Goal: Information Seeking & Learning: Find specific fact

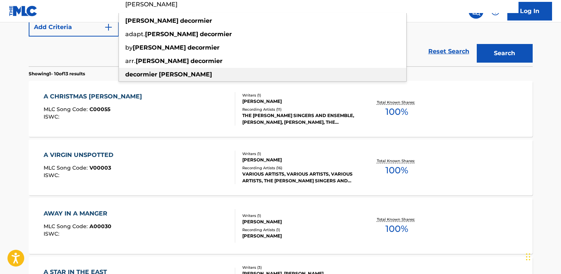
scroll to position [195, 0]
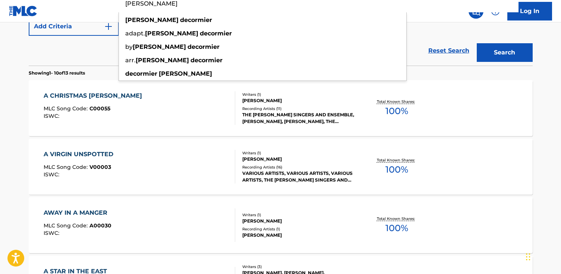
click at [85, 64] on div "Reset Search Search" at bounding box center [281, 51] width 504 height 30
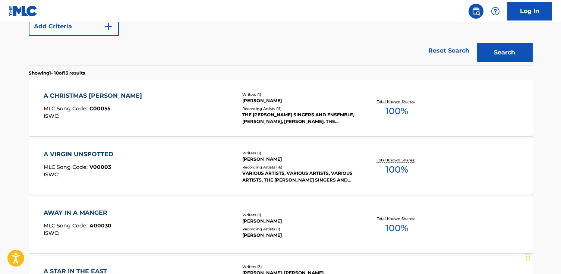
scroll to position [0, 0]
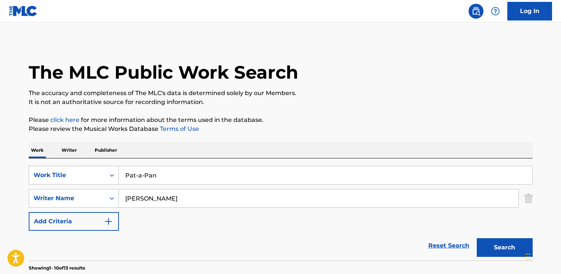
drag, startPoint x: 172, startPoint y: 177, endPoint x: 93, endPoint y: 174, distance: 79.0
click at [93, 174] on div "SearchWithCriteria6484cddd-a943-49ba-96c2-ec11deaf695f Work Title Pat-a-Pan" at bounding box center [281, 175] width 504 height 19
paste input "Zweigstellen der Vernunft"
type input "Zweigstellen der Vernunft"
click at [476, 238] on button "Search" at bounding box center [504, 247] width 56 height 19
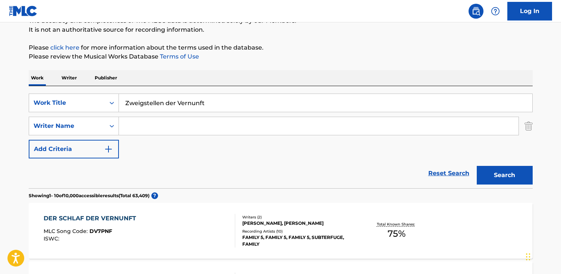
scroll to position [72, 0]
paste input "Künstler [PERSON_NAME]"
type input "Kunstler [PERSON_NAME]"
click at [476, 166] on button "Search" at bounding box center [504, 175] width 56 height 19
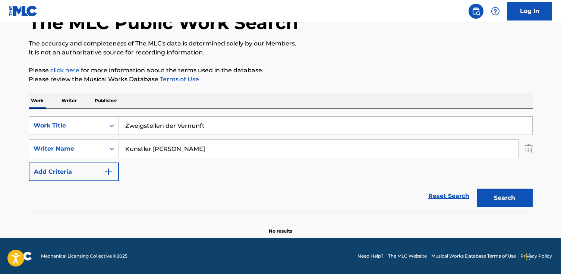
scroll to position [50, 0]
drag, startPoint x: 231, startPoint y: 124, endPoint x: 54, endPoint y: 115, distance: 177.9
click at [54, 115] on div "SearchWithCriteria6484cddd-a943-49ba-96c2-ec11deaf695f Work Title Zweigstellen …" at bounding box center [281, 160] width 504 height 102
paste input "Skeleton Kiss"
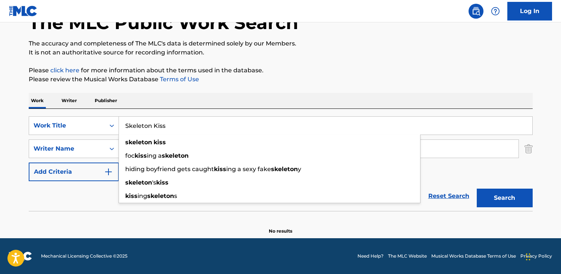
type input "Skeleton Kiss"
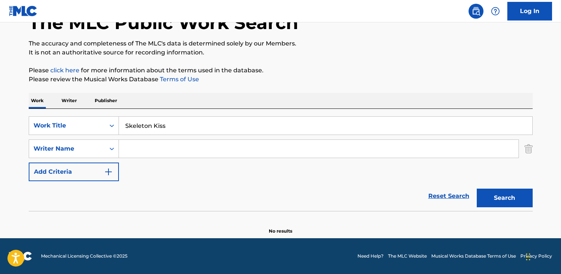
click at [476, 188] on button "Search" at bounding box center [504, 197] width 56 height 19
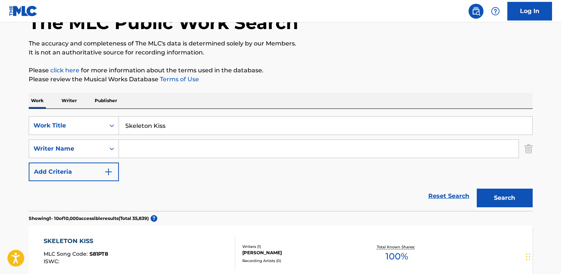
paste input "[PERSON_NAME] [PERSON_NAME]"
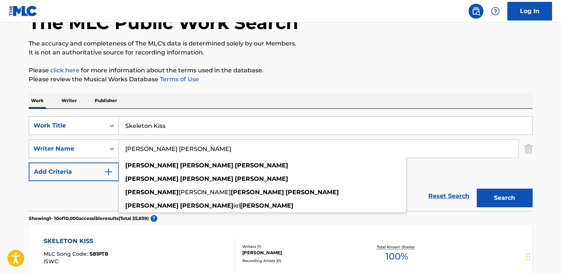
click at [476, 188] on button "Search" at bounding box center [504, 197] width 56 height 19
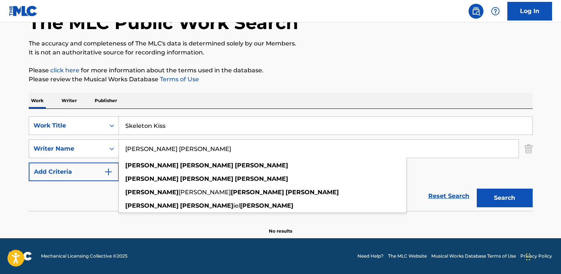
drag, startPoint x: 177, startPoint y: 149, endPoint x: 48, endPoint y: 145, distance: 128.9
click at [48, 145] on div "SearchWithCriteria5daa646e-3c12-482b-a0cc-f50fb934a53a Writer Name [PERSON_NAME…" at bounding box center [281, 148] width 504 height 19
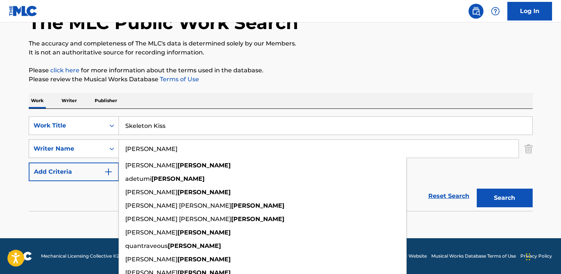
type input "[PERSON_NAME]"
click at [476, 188] on button "Search" at bounding box center [504, 197] width 56 height 19
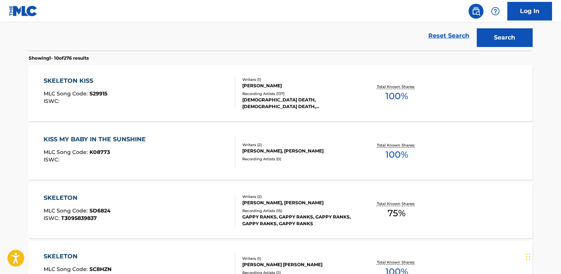
scroll to position [205, 0]
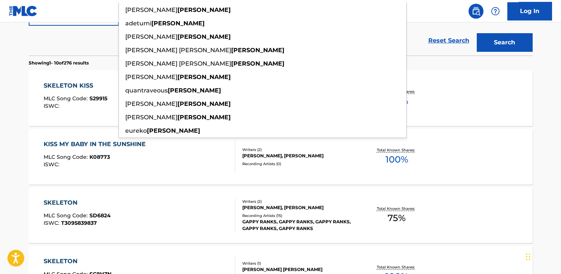
click at [49, 104] on span "ISWC :" at bounding box center [53, 105] width 18 height 7
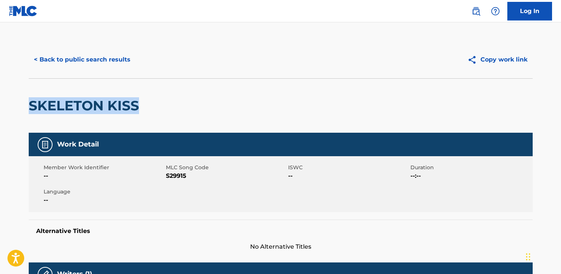
drag, startPoint x: 147, startPoint y: 104, endPoint x: 52, endPoint y: 103, distance: 95.0
copy h2 "SKELETON KISS"
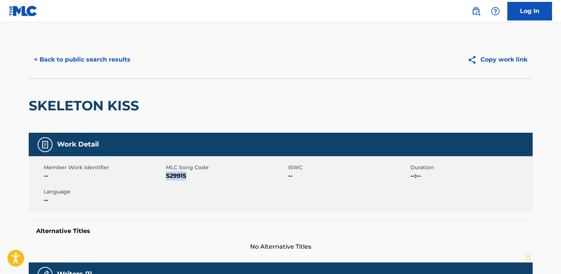
drag, startPoint x: 186, startPoint y: 176, endPoint x: 166, endPoint y: 177, distance: 20.1
click at [166, 177] on span "S29915" at bounding box center [226, 175] width 120 height 9
copy span "S29915"
click at [111, 55] on button "< Back to public search results" at bounding box center [82, 59] width 107 height 19
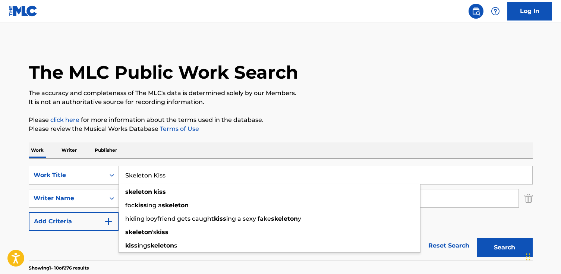
drag, startPoint x: 189, startPoint y: 172, endPoint x: 63, endPoint y: 172, distance: 125.9
click at [63, 172] on div "SearchWithCriteria6484cddd-a943-49ba-96c2-ec11deaf695f Work Title Skeleton Kiss…" at bounding box center [281, 175] width 504 height 19
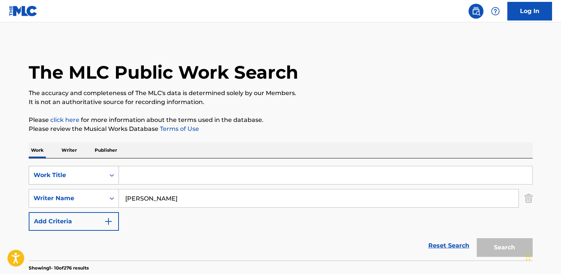
paste input "The Wild, The Willing & The Innocent"
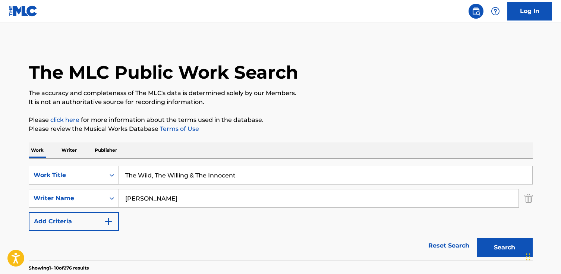
type input "The Wild, The Willing & The Innocent"
click at [476, 238] on button "Search" at bounding box center [504, 247] width 56 height 19
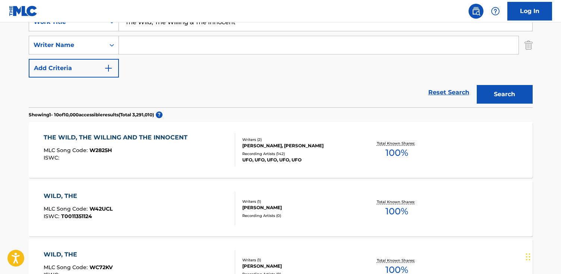
scroll to position [152, 0]
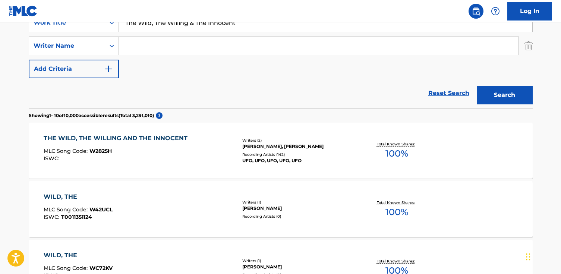
click at [203, 164] on div "THE WILD, THE WILLING AND THE INNOCENT MLC Song Code : W2825H ISWC :" at bounding box center [139, 151] width 191 height 34
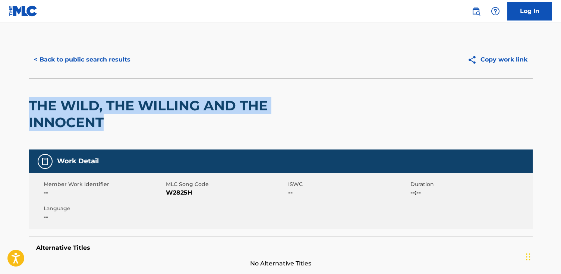
drag, startPoint x: 108, startPoint y: 127, endPoint x: 51, endPoint y: 107, distance: 60.3
click at [0, 105] on html "Accessibility Screen-Reader Guide, Feedback, and Issue Reporting | New window C…" at bounding box center [280, 137] width 561 height 274
copy h2 "THE WILD, THE WILLING AND THE INNOCENT"
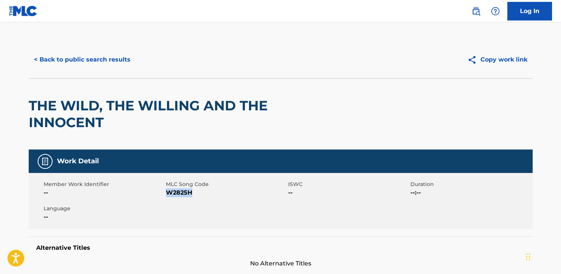
drag, startPoint x: 205, startPoint y: 195, endPoint x: 168, endPoint y: 195, distance: 36.9
click at [168, 195] on span "W2825H" at bounding box center [226, 192] width 120 height 9
copy span "W2825H"
click at [108, 60] on button "< Back to public search results" at bounding box center [82, 59] width 107 height 19
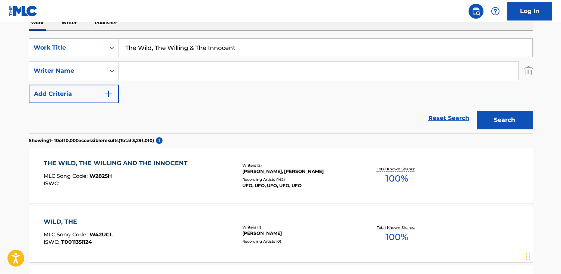
scroll to position [120, 0]
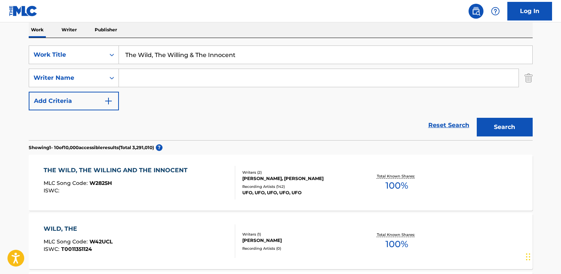
drag, startPoint x: 241, startPoint y: 60, endPoint x: 4, endPoint y: 45, distance: 237.7
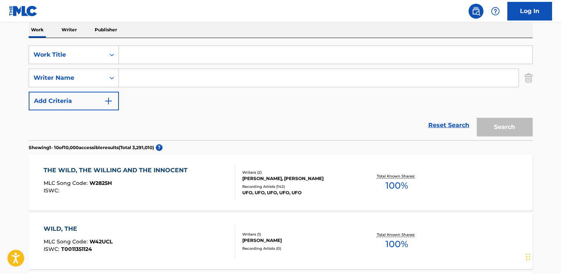
paste input "Making Moves"
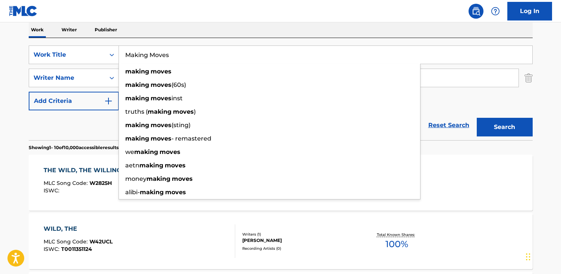
type input "Making Moves"
click at [476, 118] on button "Search" at bounding box center [504, 127] width 56 height 19
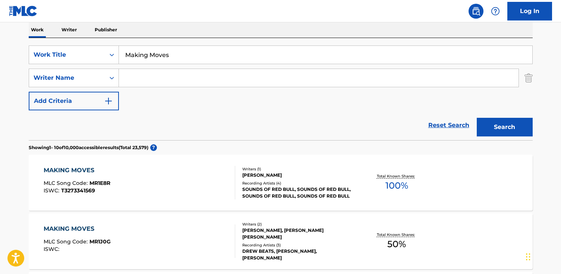
click at [161, 65] on div "SearchWithCriteria6484cddd-a943-49ba-96c2-ec11deaf695f Work Title Making Moves …" at bounding box center [281, 77] width 504 height 65
click at [161, 83] on input "Search Form" at bounding box center [318, 78] width 399 height 18
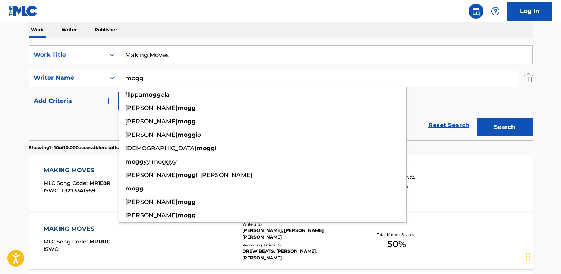
type input "mogg"
click at [476, 118] on button "Search" at bounding box center [504, 127] width 56 height 19
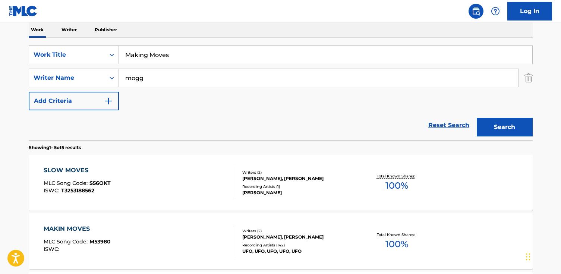
click at [152, 229] on div "MAKIN MOVES MLC Song Code : M53980 ISWC :" at bounding box center [139, 241] width 191 height 34
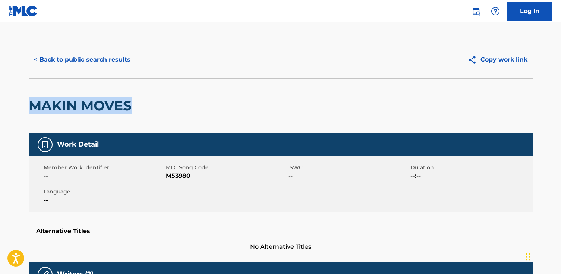
drag, startPoint x: 155, startPoint y: 112, endPoint x: 84, endPoint y: 97, distance: 73.0
click at [0, 96] on html "Accessibility Screen-Reader Guide, Feedback, and Issue Reporting | New window C…" at bounding box center [280, 137] width 561 height 274
copy h2 "MAKIN MOVES"
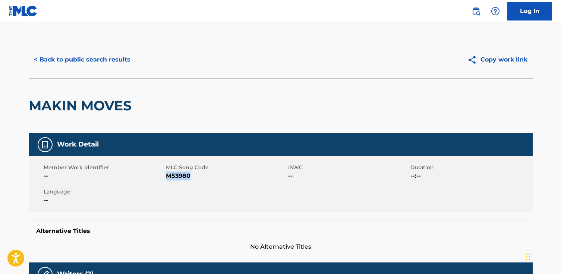
drag, startPoint x: 194, startPoint y: 175, endPoint x: 167, endPoint y: 177, distance: 26.5
click at [167, 177] on span "M53980" at bounding box center [226, 175] width 120 height 9
copy span "M53980"
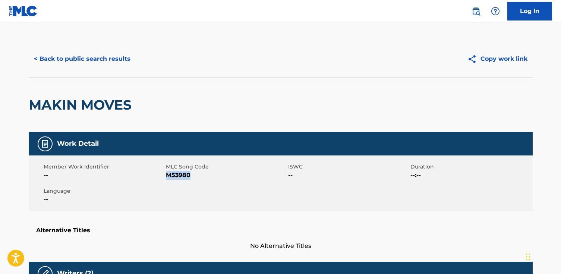
click at [105, 57] on button "< Back to public search results" at bounding box center [82, 59] width 107 height 19
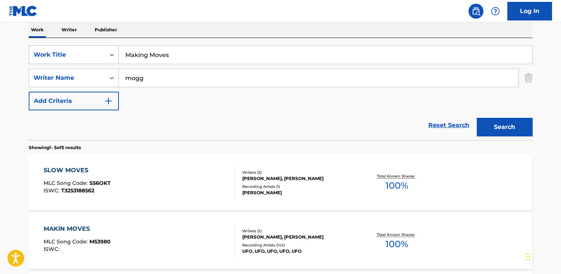
drag, startPoint x: 150, startPoint y: 54, endPoint x: 81, endPoint y: 52, distance: 69.3
click at [81, 52] on div "SearchWithCriteria6484cddd-a943-49ba-96c2-ec11deaf695f Work Title Making Moves" at bounding box center [281, 54] width 504 height 19
paste input "No Place to Run"
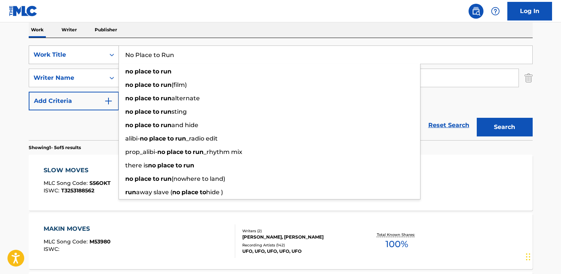
type input "No Place to Run"
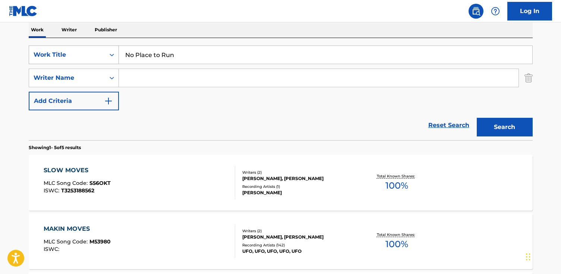
click at [476, 118] on button "Search" at bounding box center [504, 127] width 56 height 19
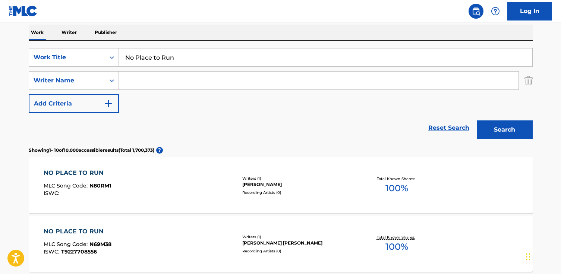
scroll to position [120, 0]
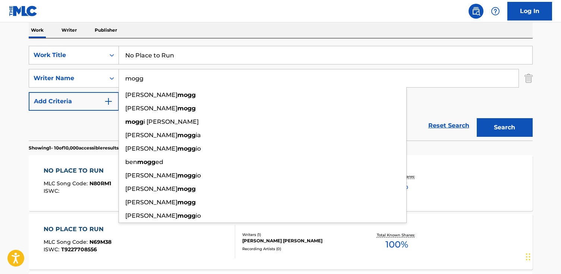
type input "mogg"
click at [476, 118] on button "Search" at bounding box center [504, 127] width 56 height 19
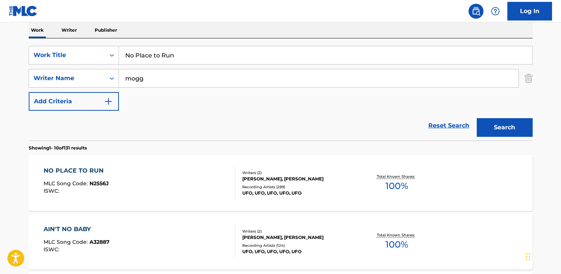
click at [135, 194] on div "NO PLACE TO RUN MLC Song Code : N2556J ISWC :" at bounding box center [139, 183] width 191 height 34
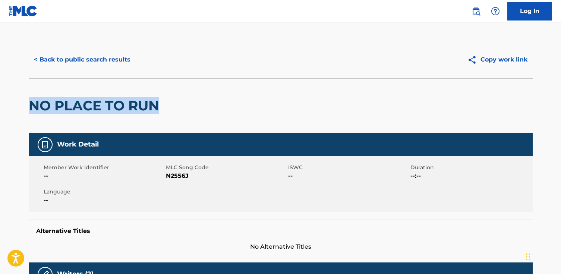
drag, startPoint x: 172, startPoint y: 100, endPoint x: 55, endPoint y: 96, distance: 117.4
click at [0, 91] on html "Accessibility Screen-Reader Guide, Feedback, and Issue Reporting | New window C…" at bounding box center [280, 137] width 561 height 274
copy h2 "NO PLACE TO RUN"
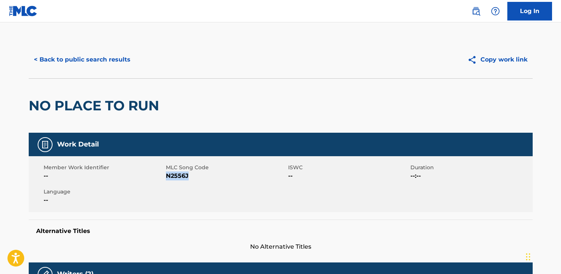
drag, startPoint x: 188, startPoint y: 176, endPoint x: 167, endPoint y: 176, distance: 20.9
click at [167, 176] on span "N2556J" at bounding box center [226, 175] width 120 height 9
copy span "N2556J"
click at [111, 54] on button "< Back to public search results" at bounding box center [82, 59] width 107 height 19
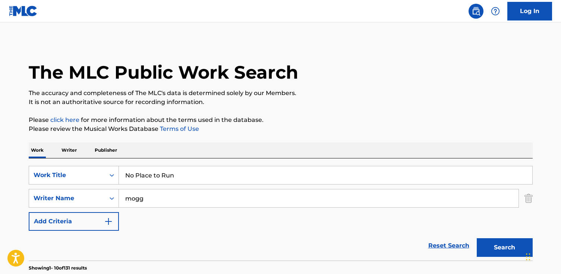
scroll to position [120, 0]
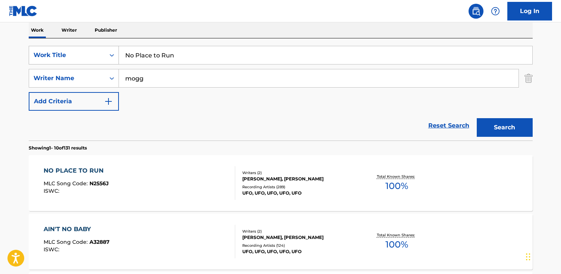
drag, startPoint x: 193, startPoint y: 59, endPoint x: 96, endPoint y: 53, distance: 97.4
click at [96, 53] on div "SearchWithCriteria6484cddd-a943-49ba-96c2-ec11deaf695f Work Title No Place to R…" at bounding box center [281, 55] width 504 height 19
paste input "Stranger Things Theme"
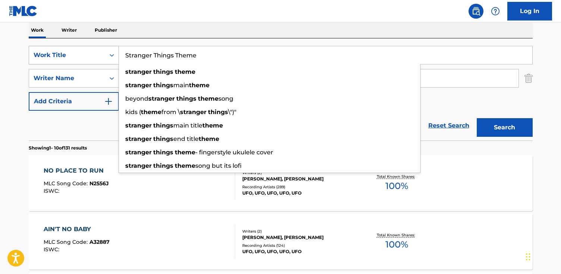
type input "Stranger Things Theme"
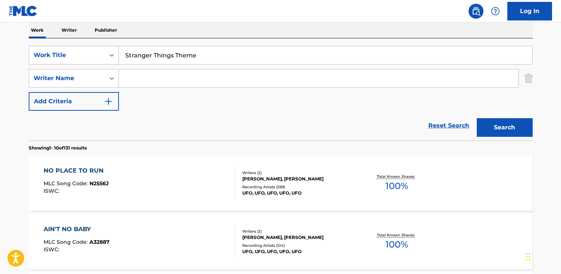
click at [476, 118] on button "Search" at bounding box center [504, 127] width 56 height 19
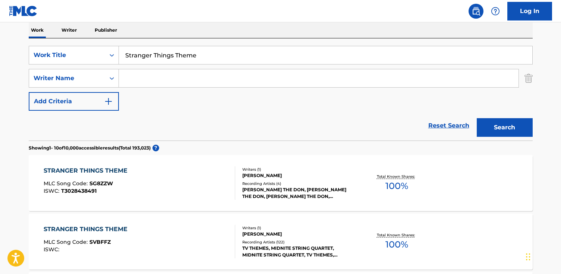
paste input "[PERSON_NAME]"
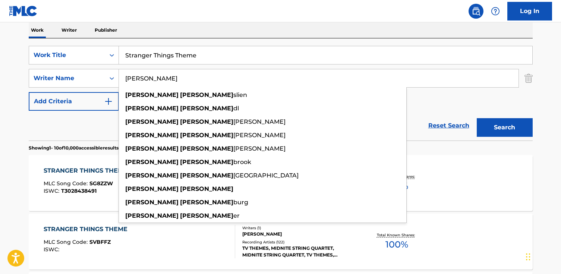
type input "[PERSON_NAME]"
click at [476, 118] on button "Search" at bounding box center [504, 127] width 56 height 19
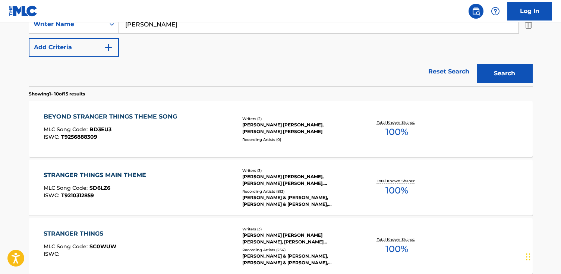
scroll to position [178, 0]
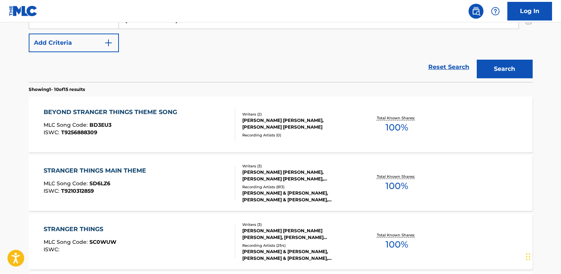
click at [149, 186] on div "STRANGER THINGS MAIN THEME MLC Song Code : SD6LZ6 ISWC : T9210312859" at bounding box center [139, 183] width 191 height 34
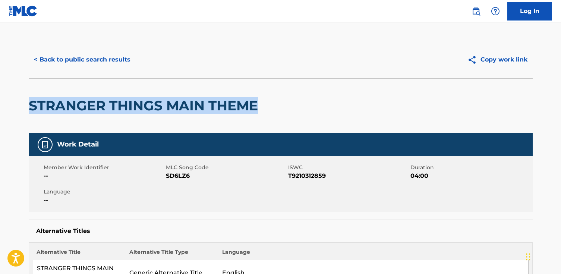
drag, startPoint x: 327, startPoint y: 99, endPoint x: 86, endPoint y: 110, distance: 241.2
click at [0, 90] on html "Accessibility Screen-Reader Guide, Feedback, and Issue Reporting | New window C…" at bounding box center [280, 137] width 561 height 274
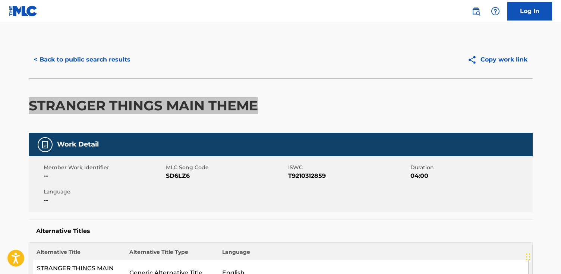
copy h2 "STRANGER THINGS MAIN THEME"
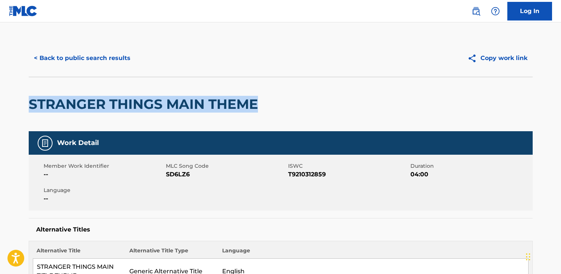
scroll to position [3, 0]
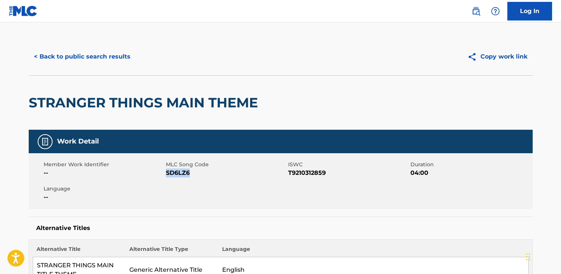
drag, startPoint x: 188, startPoint y: 176, endPoint x: 167, endPoint y: 174, distance: 21.7
click at [167, 174] on span "SD6LZ6" at bounding box center [226, 172] width 120 height 9
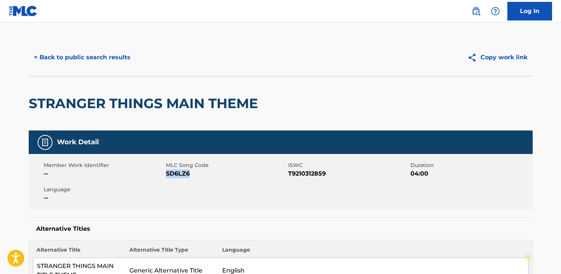
copy span "SD6LZ6"
click at [130, 51] on button "< Back to public search results" at bounding box center [82, 57] width 107 height 19
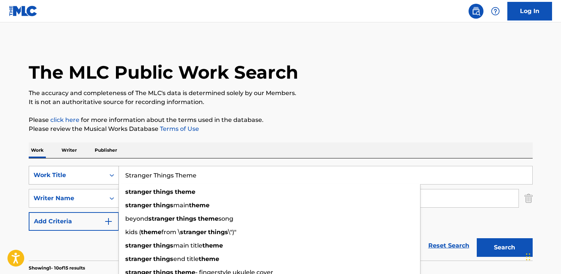
drag, startPoint x: 221, startPoint y: 179, endPoint x: 105, endPoint y: 173, distance: 116.0
click at [105, 173] on div "SearchWithCriteria6484cddd-a943-49ba-96c2-ec11deaf695f Work Title Stranger Thin…" at bounding box center [281, 175] width 504 height 19
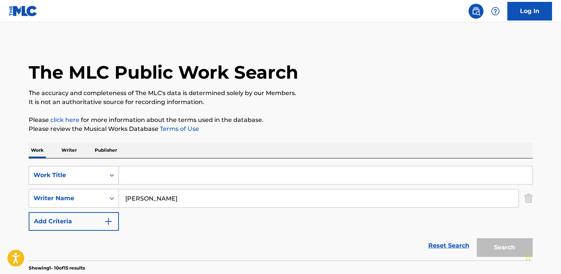
paste input "Good Ol' Rock 'n' Roll"
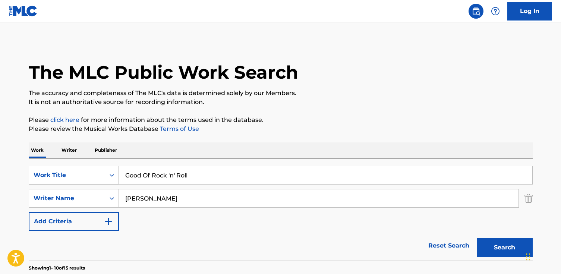
type input "Good Ol' Rock 'n' Roll"
click at [476, 238] on button "Search" at bounding box center [504, 247] width 56 height 19
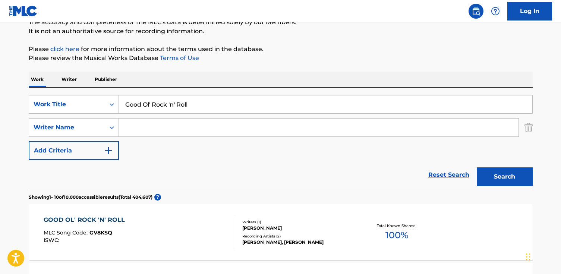
scroll to position [73, 0]
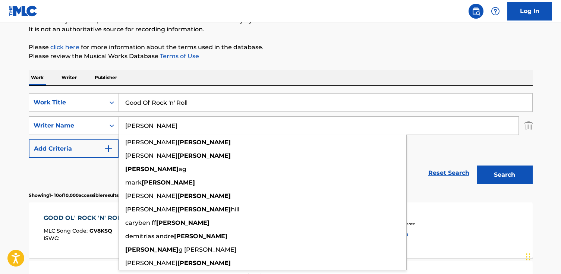
type input "[PERSON_NAME]"
click at [476, 165] on button "Search" at bounding box center [504, 174] width 56 height 19
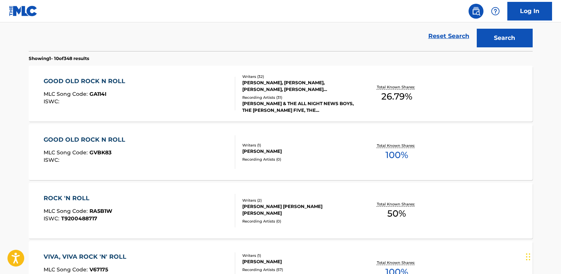
scroll to position [215, 0]
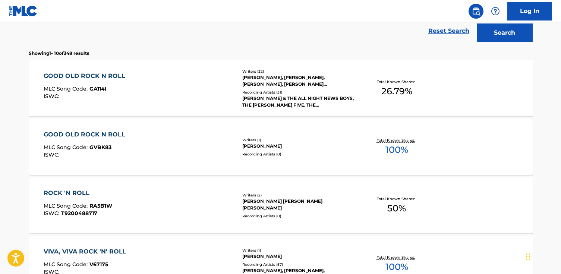
click at [129, 145] on div "GOOD OLD ROCK N ROLL MLC Song Code : GVBK83 ISWC :" at bounding box center [139, 147] width 191 height 34
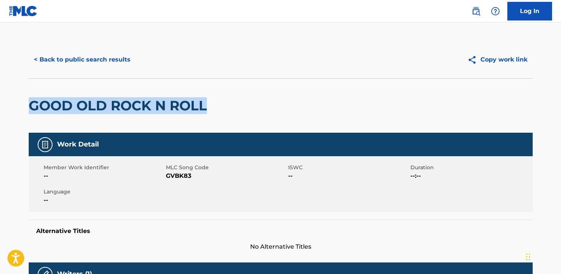
drag, startPoint x: 203, startPoint y: 109, endPoint x: 26, endPoint y: 99, distance: 177.2
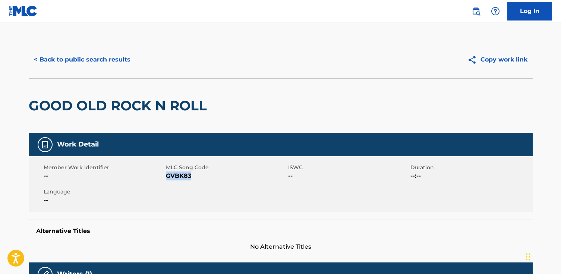
drag, startPoint x: 193, startPoint y: 178, endPoint x: 166, endPoint y: 177, distance: 26.5
click at [166, 177] on span "GVBK83" at bounding box center [226, 175] width 120 height 9
click at [66, 64] on button "< Back to public search results" at bounding box center [82, 59] width 107 height 19
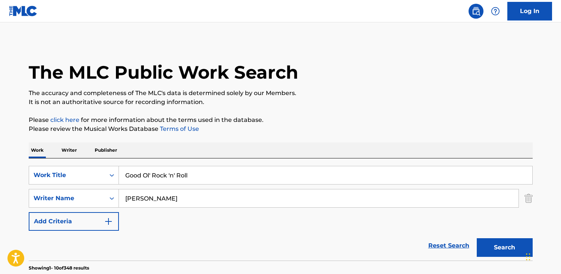
drag, startPoint x: 196, startPoint y: 174, endPoint x: 26, endPoint y: 150, distance: 171.5
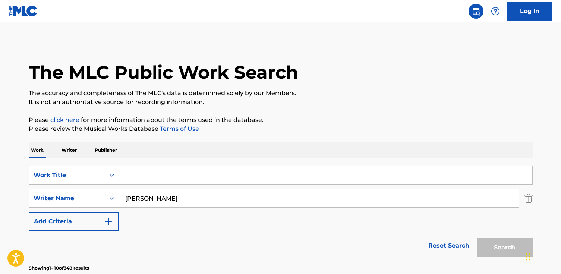
paste input "Evil"
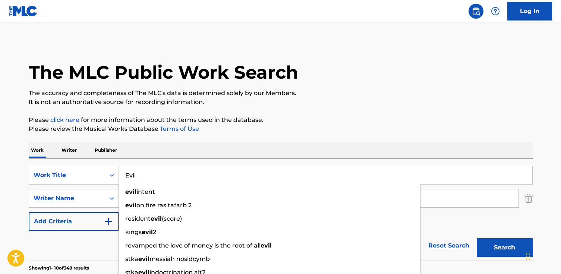
type input "Evil"
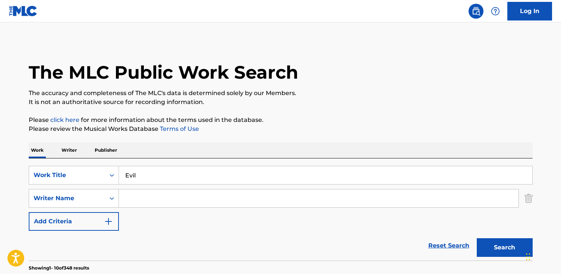
click at [476, 238] on button "Search" at bounding box center [504, 247] width 56 height 19
paste input "[PERSON_NAME]"
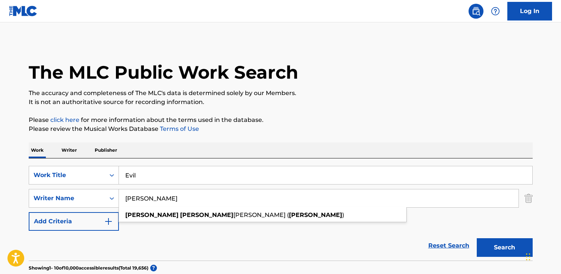
click at [476, 238] on button "Search" at bounding box center [504, 247] width 56 height 19
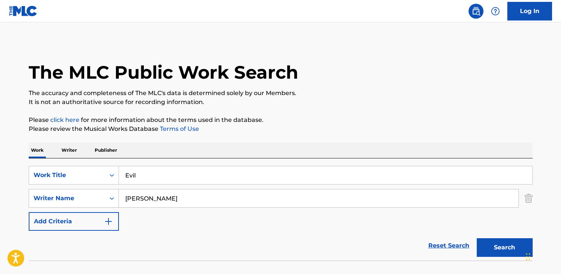
scroll to position [50, 0]
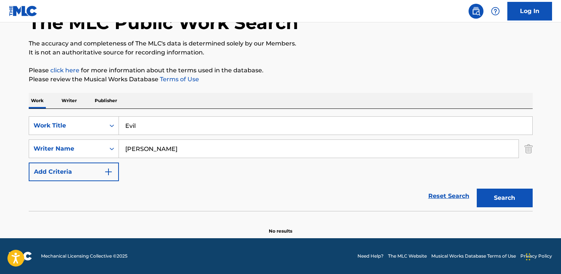
drag, startPoint x: 156, startPoint y: 150, endPoint x: -9, endPoint y: 150, distance: 165.0
click at [0, 150] on html "Accessibility Screen-Reader Guide, Feedback, and Issue Reporting | New window C…" at bounding box center [280, 87] width 561 height 274
type input "[PERSON_NAME]"
click at [476, 188] on button "Search" at bounding box center [504, 197] width 56 height 19
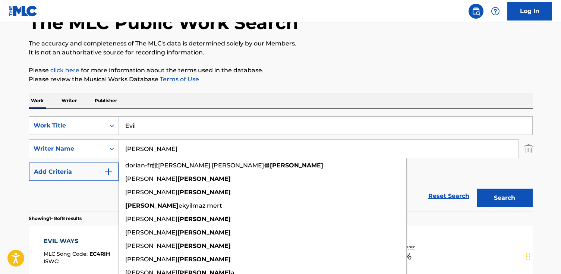
drag, startPoint x: 153, startPoint y: 154, endPoint x: 84, endPoint y: 146, distance: 69.7
click at [85, 146] on div "SearchWithCriteria5daa646e-3c12-482b-a0cc-f50fb934a53a Writer Name [PERSON_NAME…" at bounding box center [281, 148] width 504 height 19
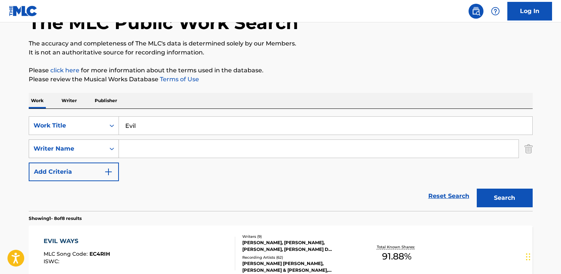
paste input "[PERSON_NAME]"
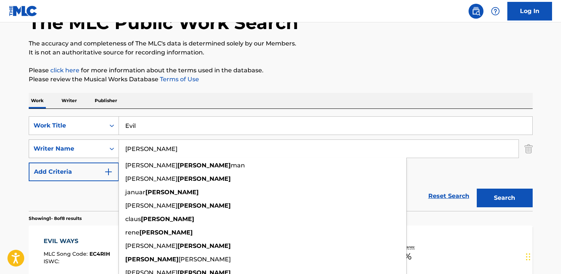
type input "[PERSON_NAME]"
click at [476, 188] on button "Search" at bounding box center [504, 197] width 56 height 19
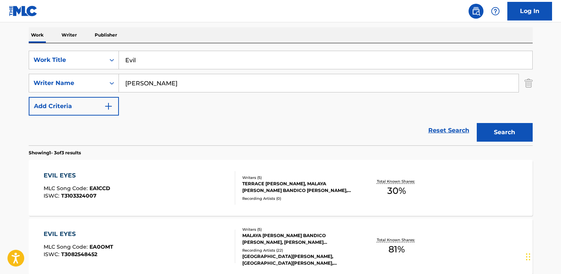
scroll to position [112, 0]
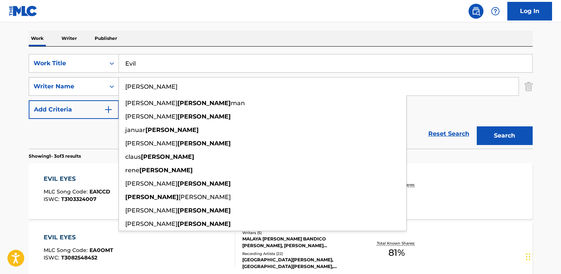
drag, startPoint x: 168, startPoint y: 86, endPoint x: 39, endPoint y: 79, distance: 129.1
click at [39, 79] on div "SearchWithCriteria5daa646e-3c12-482b-a0cc-f50fb934a53a Writer Name [PERSON_NAME…" at bounding box center [281, 86] width 504 height 19
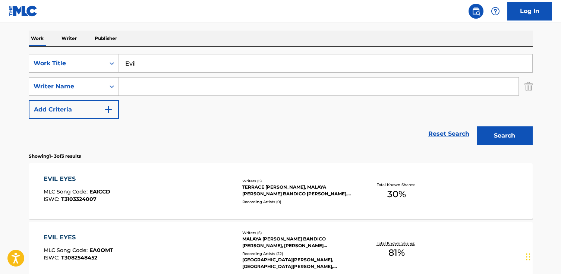
paste input "[PERSON_NAME]"
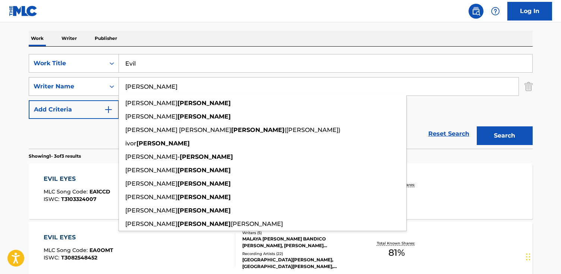
type input "[PERSON_NAME]"
click at [476, 126] on button "Search" at bounding box center [504, 135] width 56 height 19
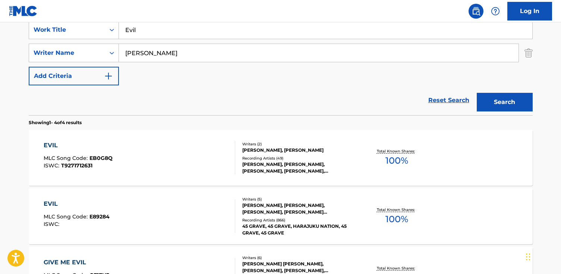
scroll to position [142, 0]
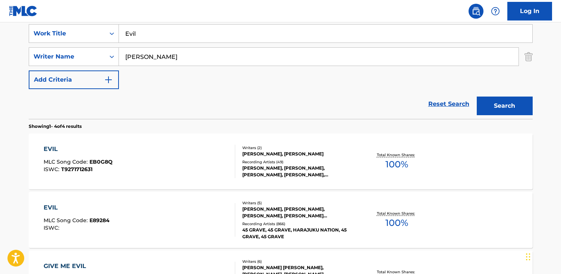
click at [158, 220] on div "EVIL MLC Song Code : E89284 ISWC :" at bounding box center [139, 220] width 191 height 34
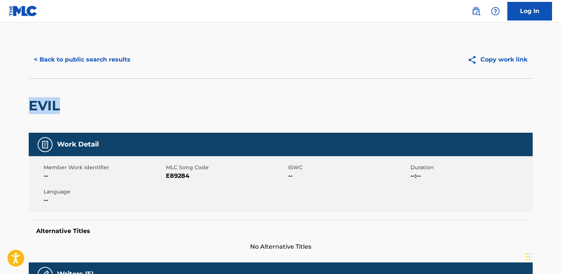
drag, startPoint x: 95, startPoint y: 99, endPoint x: 38, endPoint y: 107, distance: 56.7
drag, startPoint x: 193, startPoint y: 178, endPoint x: 167, endPoint y: 178, distance: 26.1
click at [167, 178] on span "E89284" at bounding box center [226, 175] width 120 height 9
click at [83, 64] on button "< Back to public search results" at bounding box center [82, 59] width 107 height 19
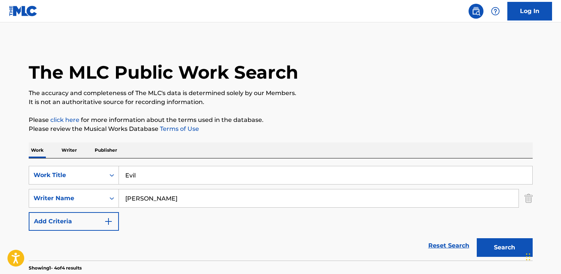
scroll to position [142, 0]
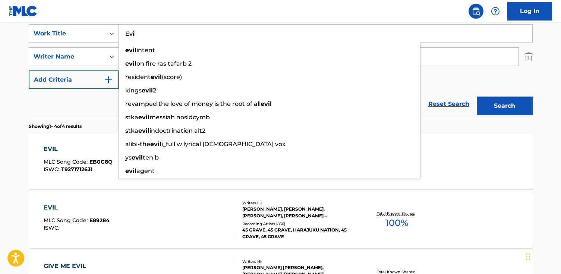
drag, startPoint x: 192, startPoint y: 37, endPoint x: 89, endPoint y: 27, distance: 103.3
click at [89, 26] on div "SearchWithCriteria6484cddd-a943-49ba-96c2-ec11deaf695f Work Title Evil evil int…" at bounding box center [281, 33] width 504 height 19
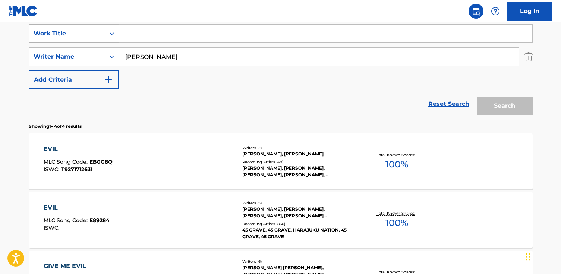
paste input "Miracle Man"
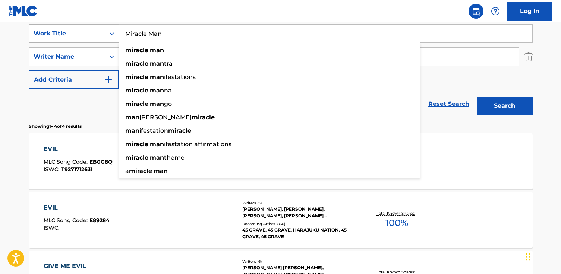
type input "Miracle Man"
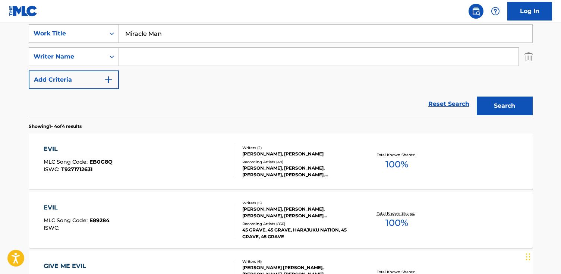
click at [476, 96] on button "Search" at bounding box center [504, 105] width 56 height 19
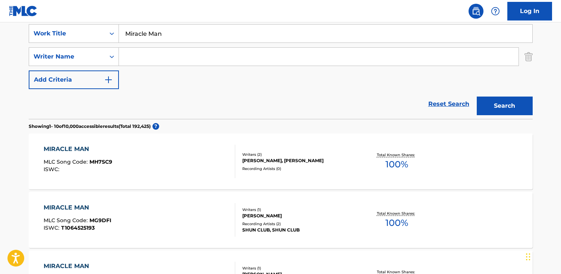
paste input "Wylde"
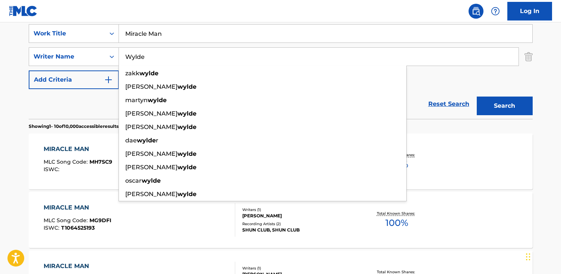
type input "Wylde"
click at [476, 96] on button "Search" at bounding box center [504, 105] width 56 height 19
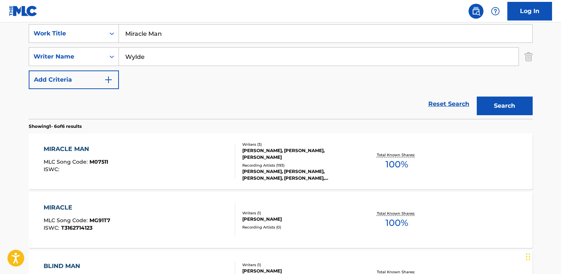
click at [114, 140] on div "MIRACLE MAN MLC Song Code : M07511 ISWC : Writers ( 3 ) [PERSON_NAME], [PERSON_…" at bounding box center [281, 161] width 504 height 56
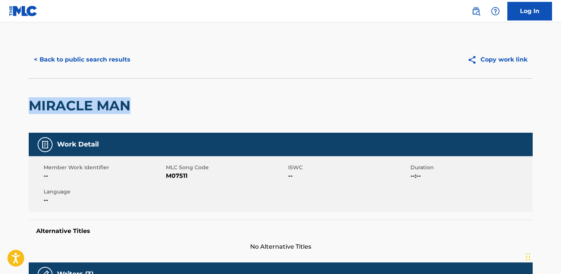
drag, startPoint x: 149, startPoint y: 109, endPoint x: 70, endPoint y: 107, distance: 79.4
click at [0, 102] on html "Accessibility Screen-Reader Guide, Feedback, and Issue Reporting | New window C…" at bounding box center [280, 137] width 561 height 274
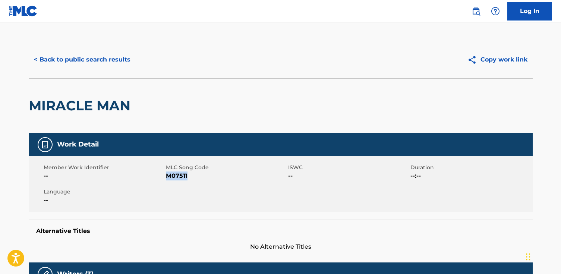
drag, startPoint x: 189, startPoint y: 179, endPoint x: 169, endPoint y: 176, distance: 20.0
click at [167, 179] on span "M07511" at bounding box center [226, 175] width 120 height 9
click at [104, 64] on button "< Back to public search results" at bounding box center [82, 59] width 107 height 19
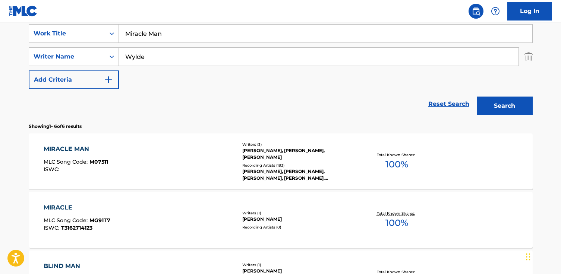
drag, startPoint x: 185, startPoint y: 37, endPoint x: 180, endPoint y: 35, distance: 5.3
click at [183, 36] on input "Miracle Man" at bounding box center [325, 34] width 413 height 18
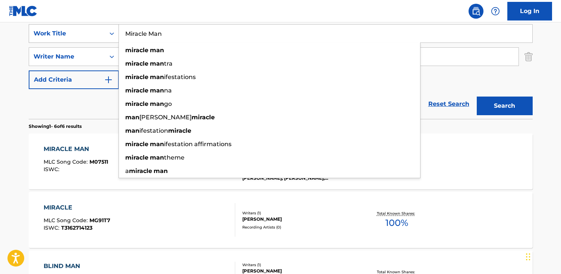
drag, startPoint x: 132, startPoint y: 29, endPoint x: 58, endPoint y: 27, distance: 73.4
click at [58, 26] on div "SearchWithCriteria6484cddd-a943-49ba-96c2-ec11deaf695f Work Title Miracle Man m…" at bounding box center [281, 33] width 504 height 19
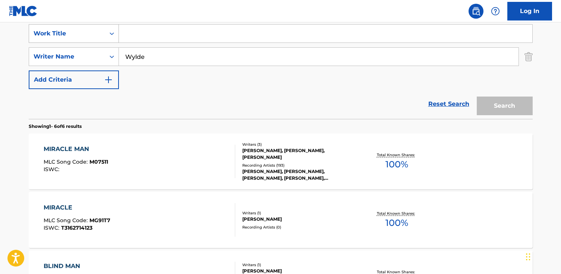
paste input "Bless the Broken Road"
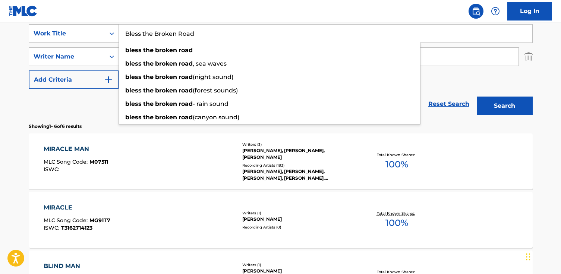
type input "Bless the Broken Road"
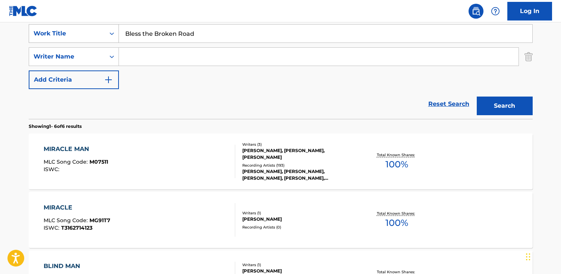
click at [476, 96] on button "Search" at bounding box center [504, 105] width 56 height 19
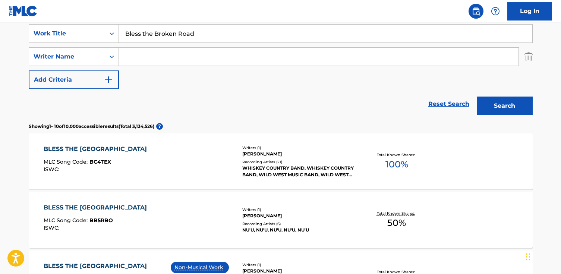
paste input "[PERSON_NAME]"
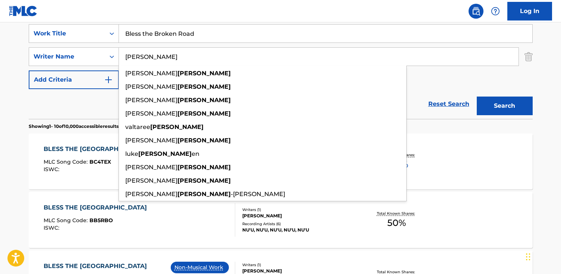
type input "[PERSON_NAME]"
click at [476, 96] on button "Search" at bounding box center [504, 105] width 56 height 19
